Goal: Transaction & Acquisition: Purchase product/service

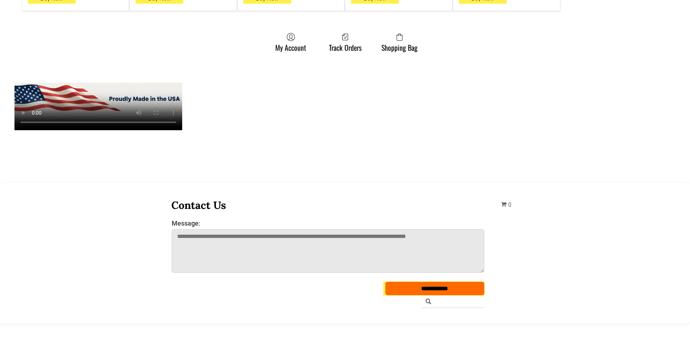
scroll to position [616, 0]
click at [418, 39] on link "Shopping Bag" at bounding box center [399, 41] width 43 height 19
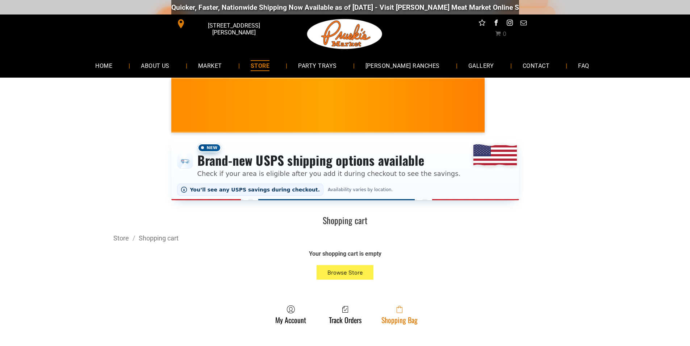
click at [392, 310] on span at bounding box center [399, 309] width 36 height 9
click at [397, 313] on icon at bounding box center [400, 310] width 6 height 6
click at [409, 318] on link "Shopping Bag" at bounding box center [399, 314] width 43 height 19
